Goal: Use online tool/utility: Utilize a website feature to perform a specific function

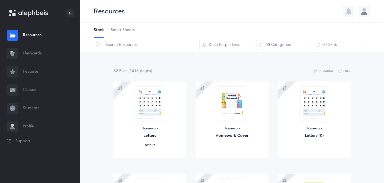
click at [37, 55] on link "Flashcards" at bounding box center [40, 54] width 80 height 18
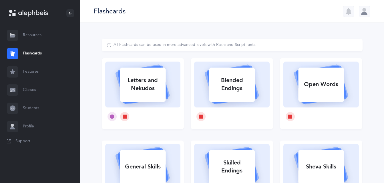
click at [299, 91] on div "Open Words" at bounding box center [321, 84] width 46 height 15
select select "2"
select select
select select "single"
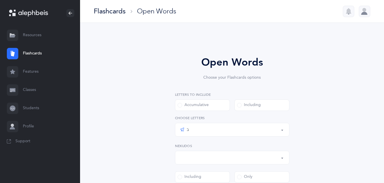
scroll to position [8, 0]
select select "all"
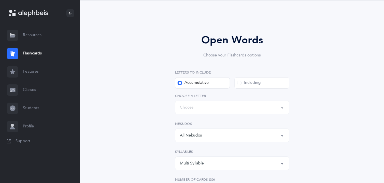
scroll to position [29, 0]
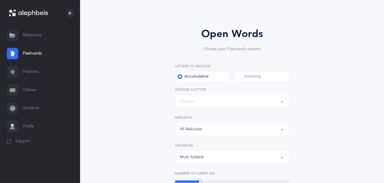
click at [218, 96] on button "Words up until: Choose" at bounding box center [232, 102] width 114 height 14
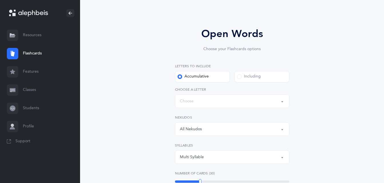
click at [186, 101] on div "Choose" at bounding box center [187, 102] width 14 height 6
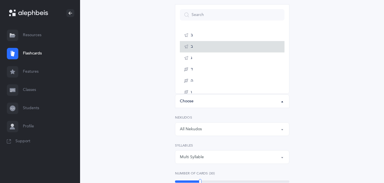
click at [199, 45] on link "ב" at bounding box center [232, 46] width 105 height 11
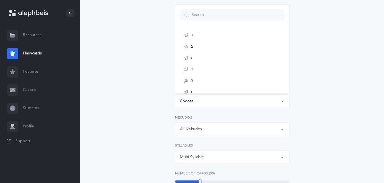
select select "2"
click at [199, 45] on div "Open Words Choose your Flashcards options Letters to include Accumulative [PERS…" at bounding box center [232, 186] width 146 height 320
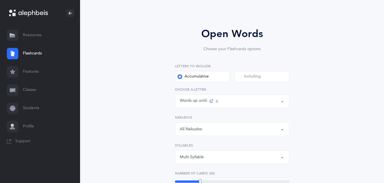
drag, startPoint x: 199, startPoint y: 45, endPoint x: 164, endPoint y: 58, distance: 37.5
click at [164, 58] on div "Open Words Choose your Flashcards options Letters to include Accumulative [PERS…" at bounding box center [232, 186] width 146 height 320
click at [185, 135] on button "All Nekudos" at bounding box center [232, 130] width 114 height 14
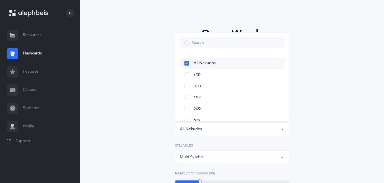
click at [186, 60] on link "All Nekudos" at bounding box center [232, 63] width 105 height 11
select select "all"
click at [186, 60] on link "All Nekudos" at bounding box center [232, 63] width 105 height 11
select select "all"
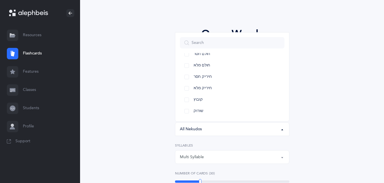
click at [179, 60] on ul "All Nekudos קמץ פתח צירי סגול שוא חולם חסר חולם מלא חיריק חסר חיריק מלא קובוץ ש…" at bounding box center [232, 48] width 114 height 146
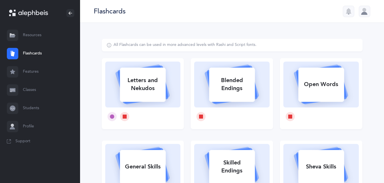
click at [154, 83] on div "Letters and Nekudos" at bounding box center [143, 84] width 46 height 23
select select
select select "single"
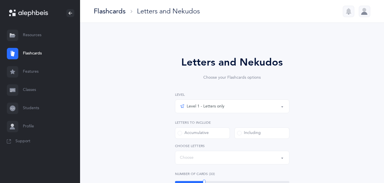
select select "27"
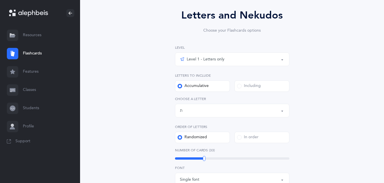
scroll to position [57, 0]
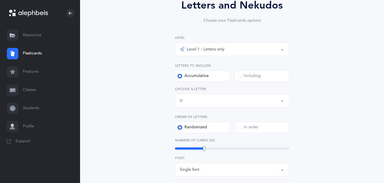
click at [214, 46] on div "Level 1 - Letters only" at bounding box center [202, 49] width 45 height 7
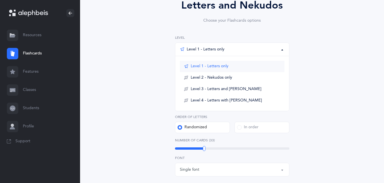
click at [228, 68] on span "Level 1 - Letters only" at bounding box center [210, 66] width 38 height 5
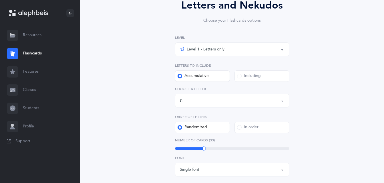
click at [194, 97] on div "Letters up until: ת" at bounding box center [232, 101] width 105 height 10
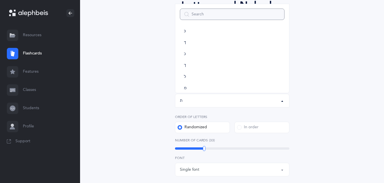
scroll to position [32, 0]
click at [125, 93] on div "Letters and Nekudos Choose your Flashcards options Level 1 - Letters only Level…" at bounding box center [232, 152] width 261 height 341
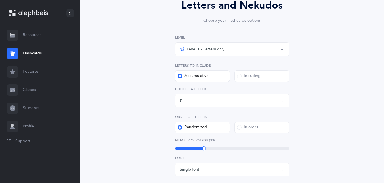
click at [247, 73] on div "Including" at bounding box center [249, 76] width 24 height 6
click at [0, 0] on input "Including" at bounding box center [0, 0] width 0 height 0
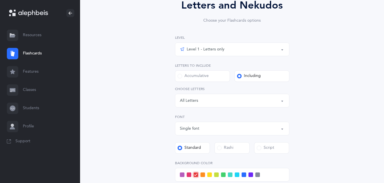
click at [199, 102] on div "Letters: All Letters" at bounding box center [232, 101] width 105 height 10
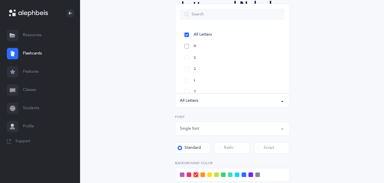
click at [198, 48] on link "א" at bounding box center [232, 46] width 105 height 11
select select "1"
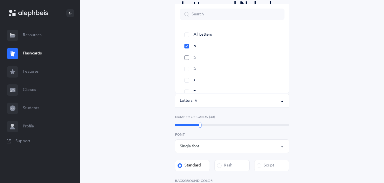
click at [195, 60] on span "בּ" at bounding box center [194, 57] width 2 height 5
click at [195, 82] on span "ג" at bounding box center [193, 80] width 1 height 5
click at [201, 65] on link "ד" at bounding box center [232, 63] width 105 height 11
click at [197, 74] on link "ה" at bounding box center [232, 74] width 105 height 11
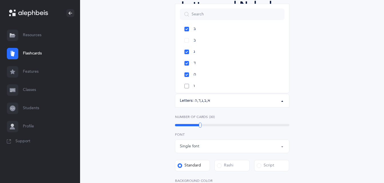
click at [194, 82] on link "ו" at bounding box center [232, 86] width 105 height 11
click at [151, 82] on div "Letters and Nekudos Choose your Flashcards options Level 1 - Letters only Level…" at bounding box center [232, 140] width 261 height 317
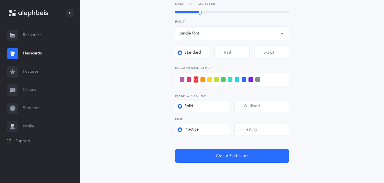
scroll to position [171, 0]
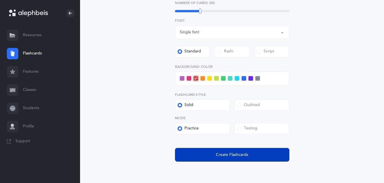
click at [189, 157] on button "Create Flashcards" at bounding box center [232, 155] width 114 height 14
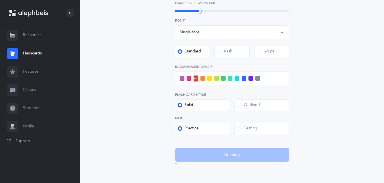
scroll to position [0, 0]
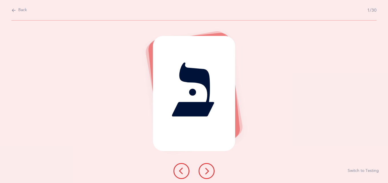
click at [20, 11] on span "Back" at bounding box center [22, 10] width 9 height 6
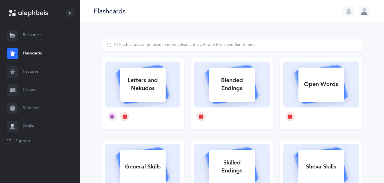
click at [147, 97] on rect at bounding box center [143, 85] width 46 height 34
select select "1"
select select "single"
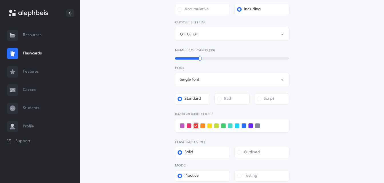
scroll to position [114, 0]
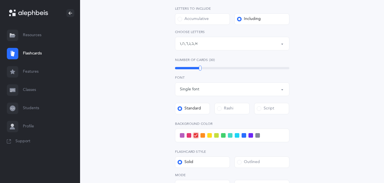
click at [207, 65] on div "Number of Cards (30) 30" at bounding box center [232, 63] width 114 height 13
click at [215, 65] on div "Number of Cards (30) 30" at bounding box center [232, 63] width 114 height 13
click at [221, 66] on div "46" at bounding box center [232, 68] width 114 height 5
click at [213, 66] on div "46" at bounding box center [232, 68] width 114 height 5
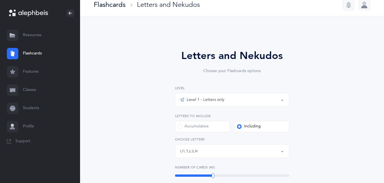
scroll to position [0, 0]
